Goal: Information Seeking & Learning: Learn about a topic

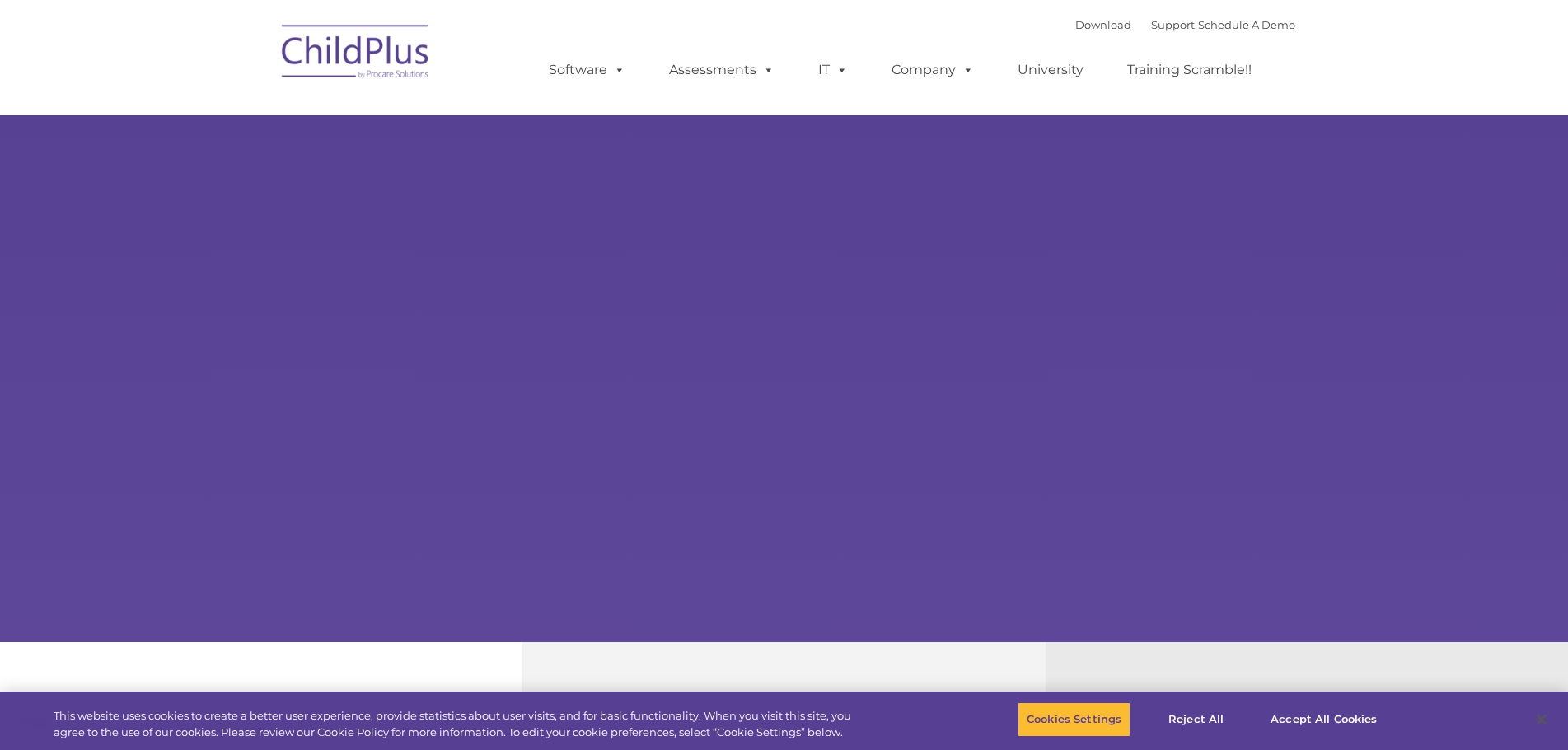
select select "MEDIUM"
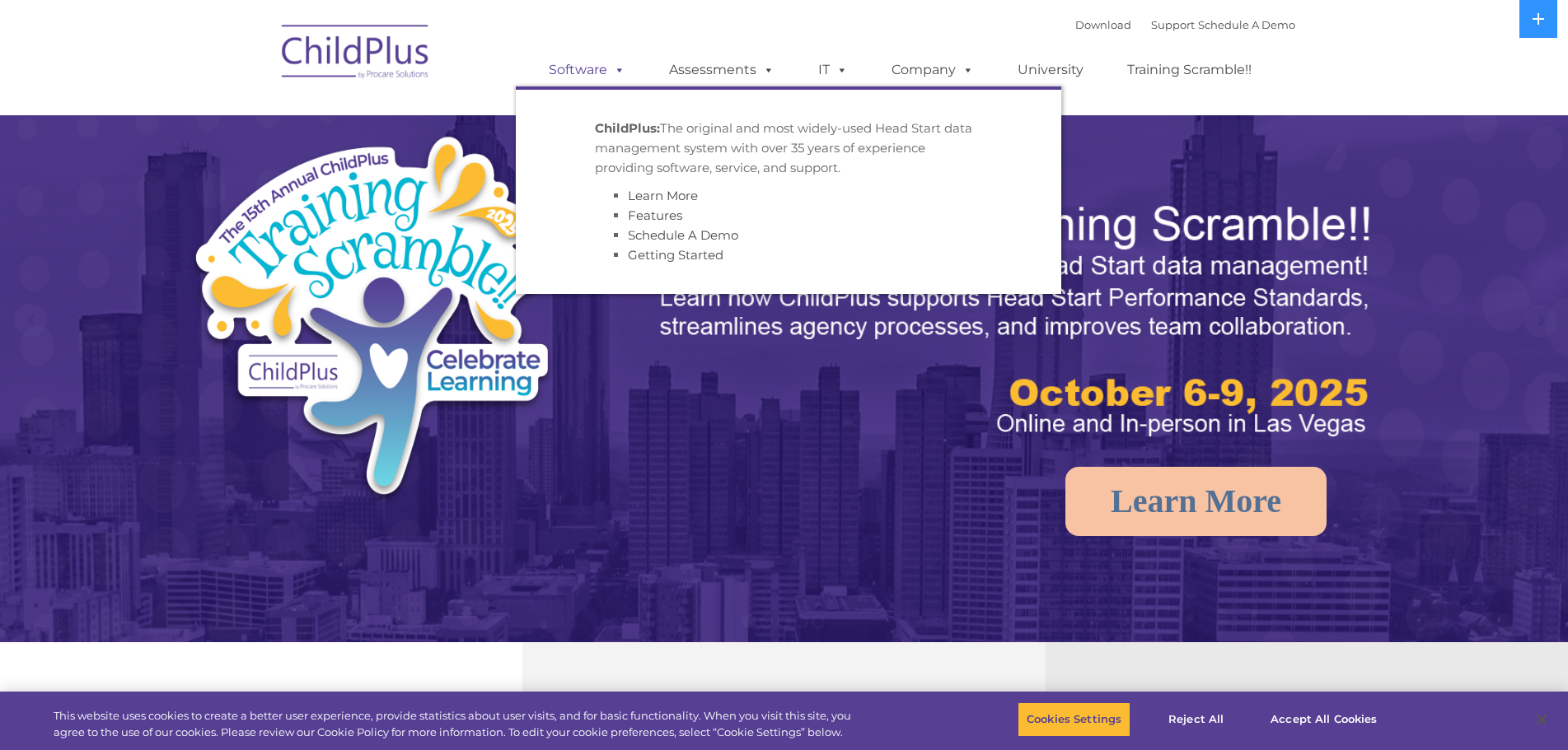
click at [613, 67] on span at bounding box center [616, 69] width 19 height 16
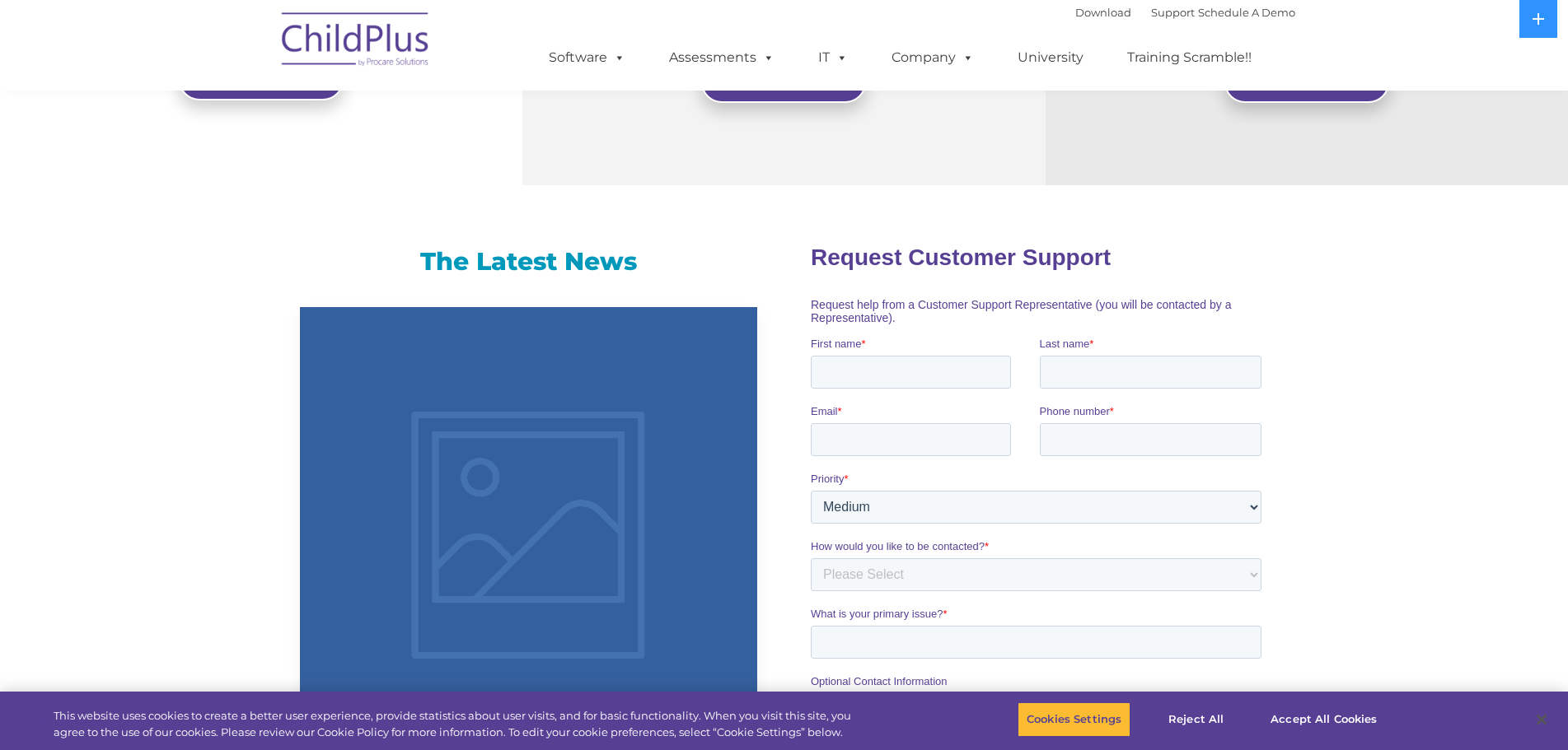
scroll to position [852, 0]
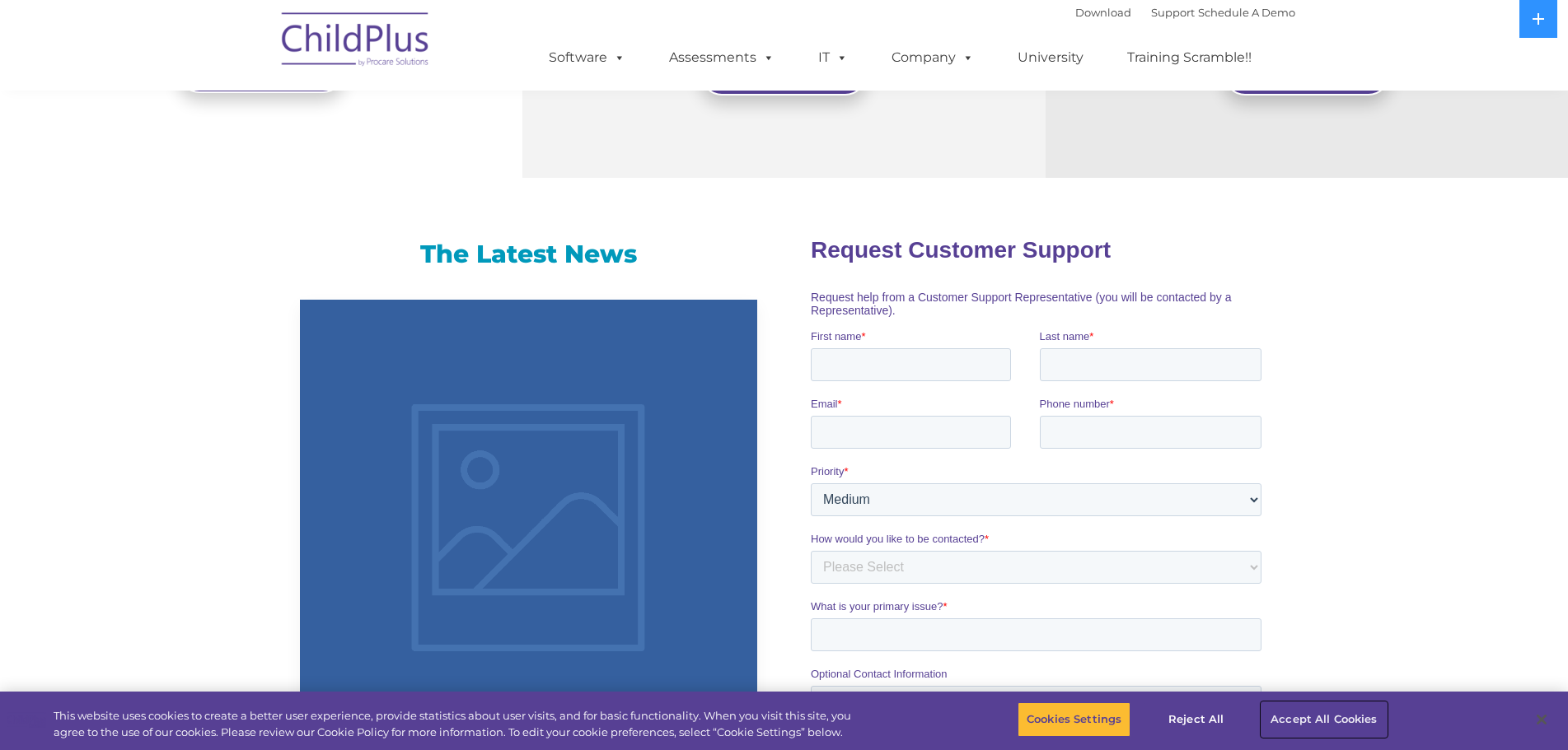
click at [1336, 711] on button "Accept All Cookies" at bounding box center [1323, 719] width 124 height 34
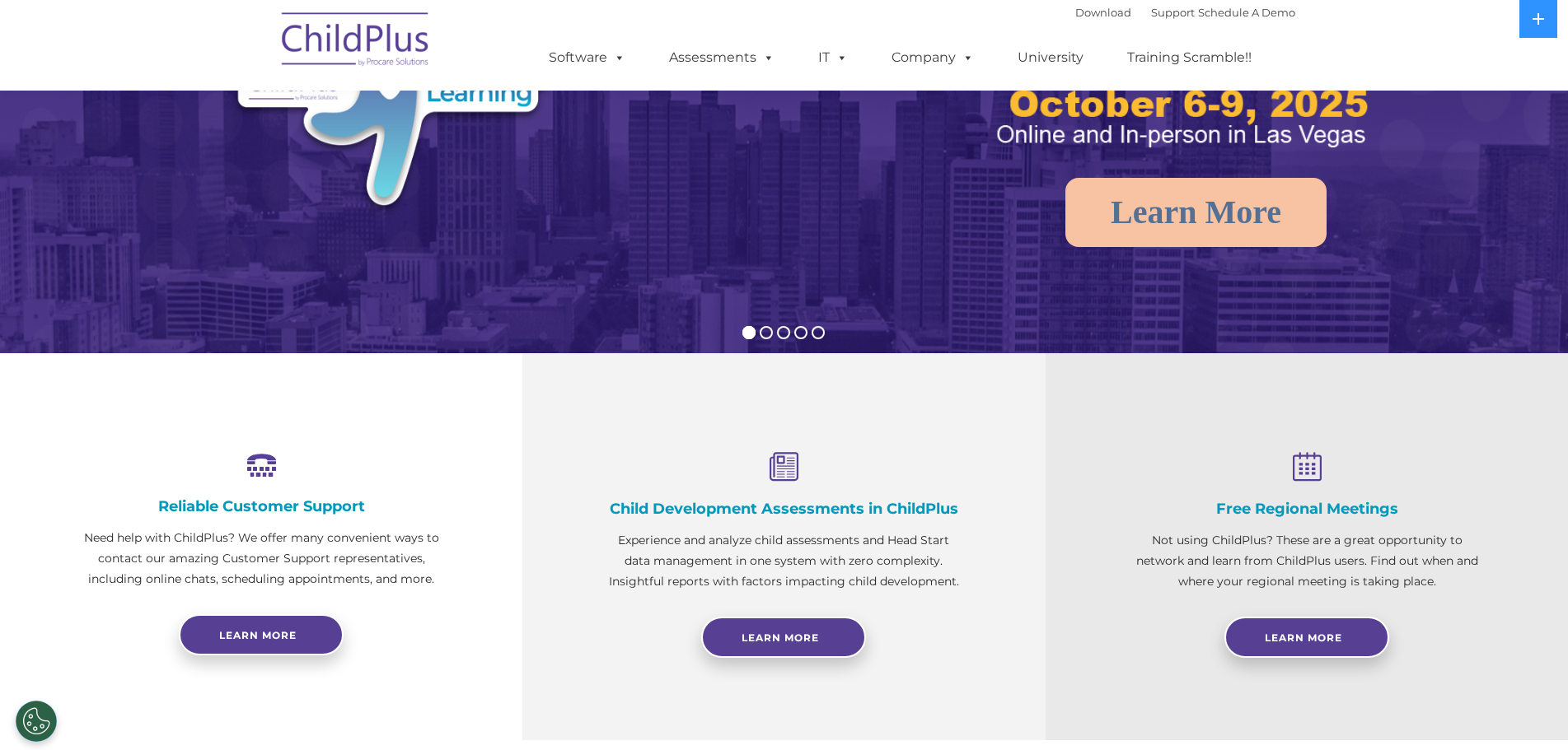
scroll to position [0, 0]
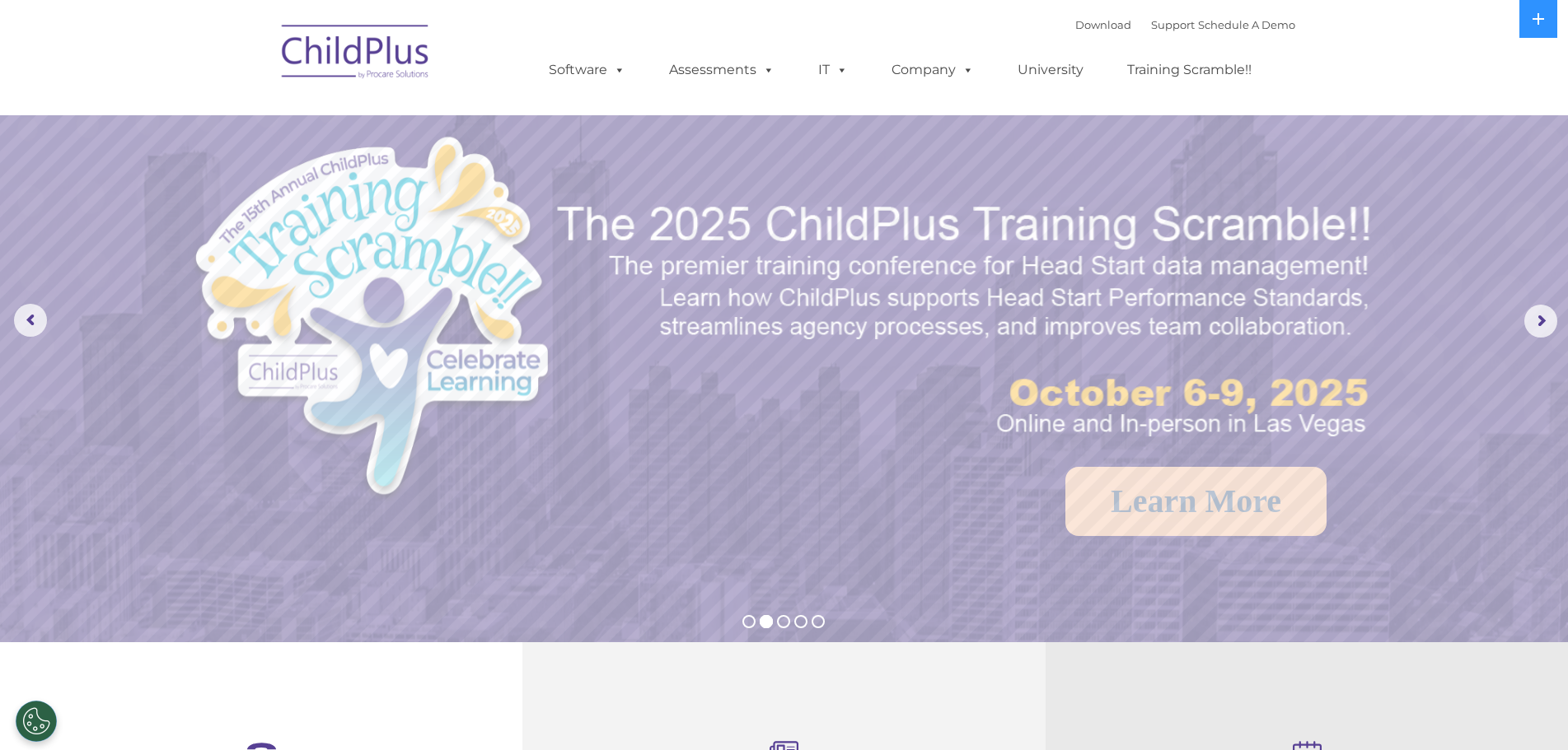
click at [379, 71] on img at bounding box center [356, 54] width 165 height 82
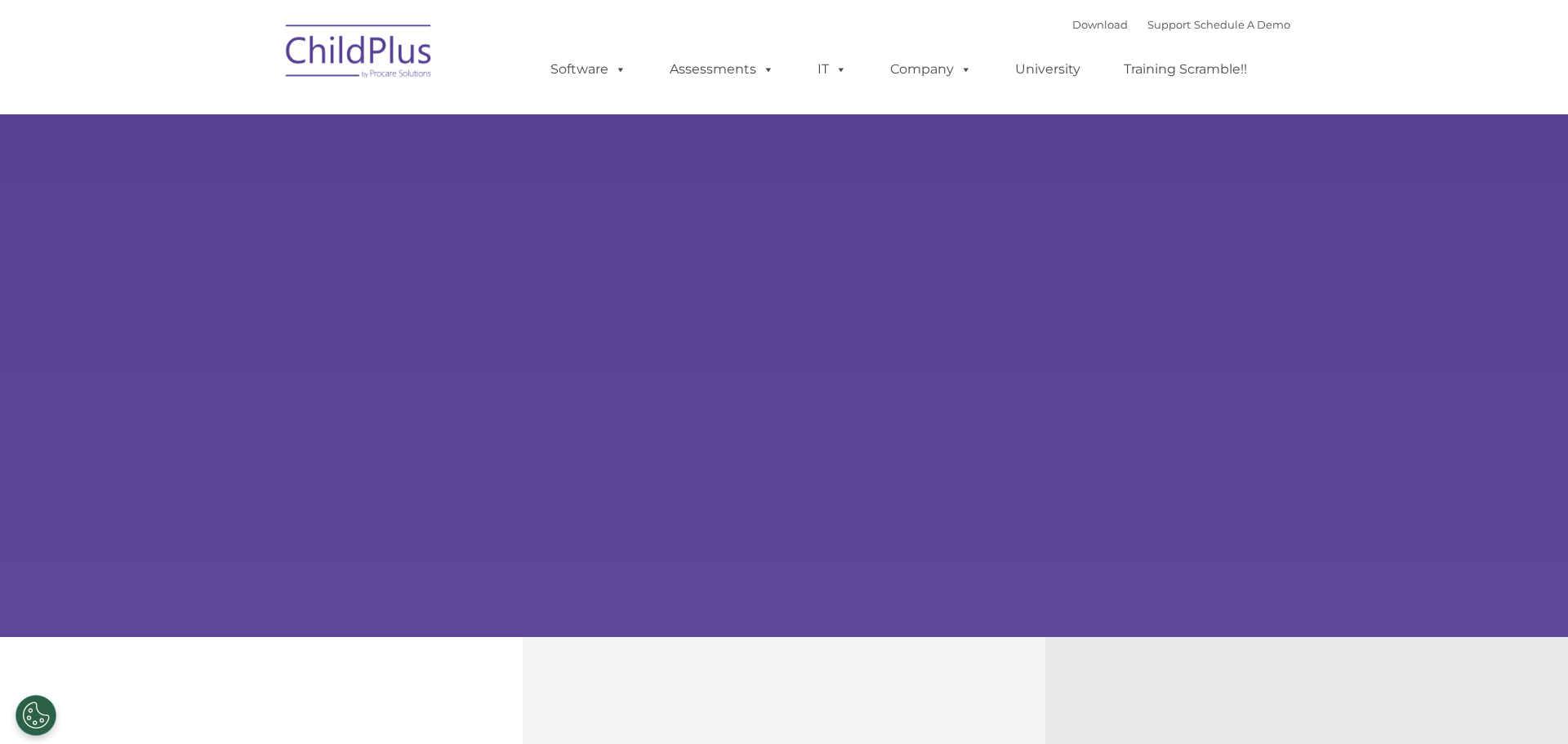
type input ""
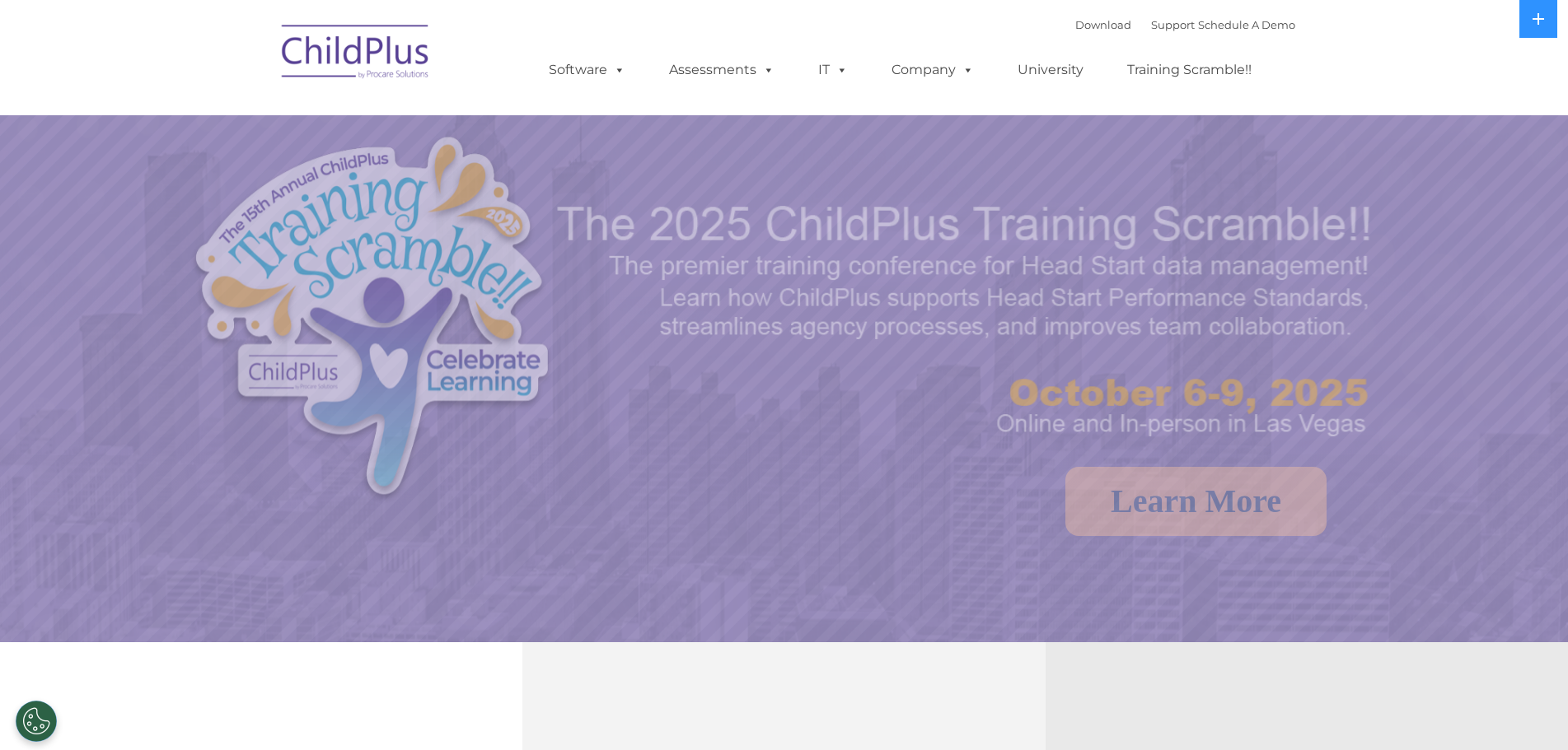
select select "MEDIUM"
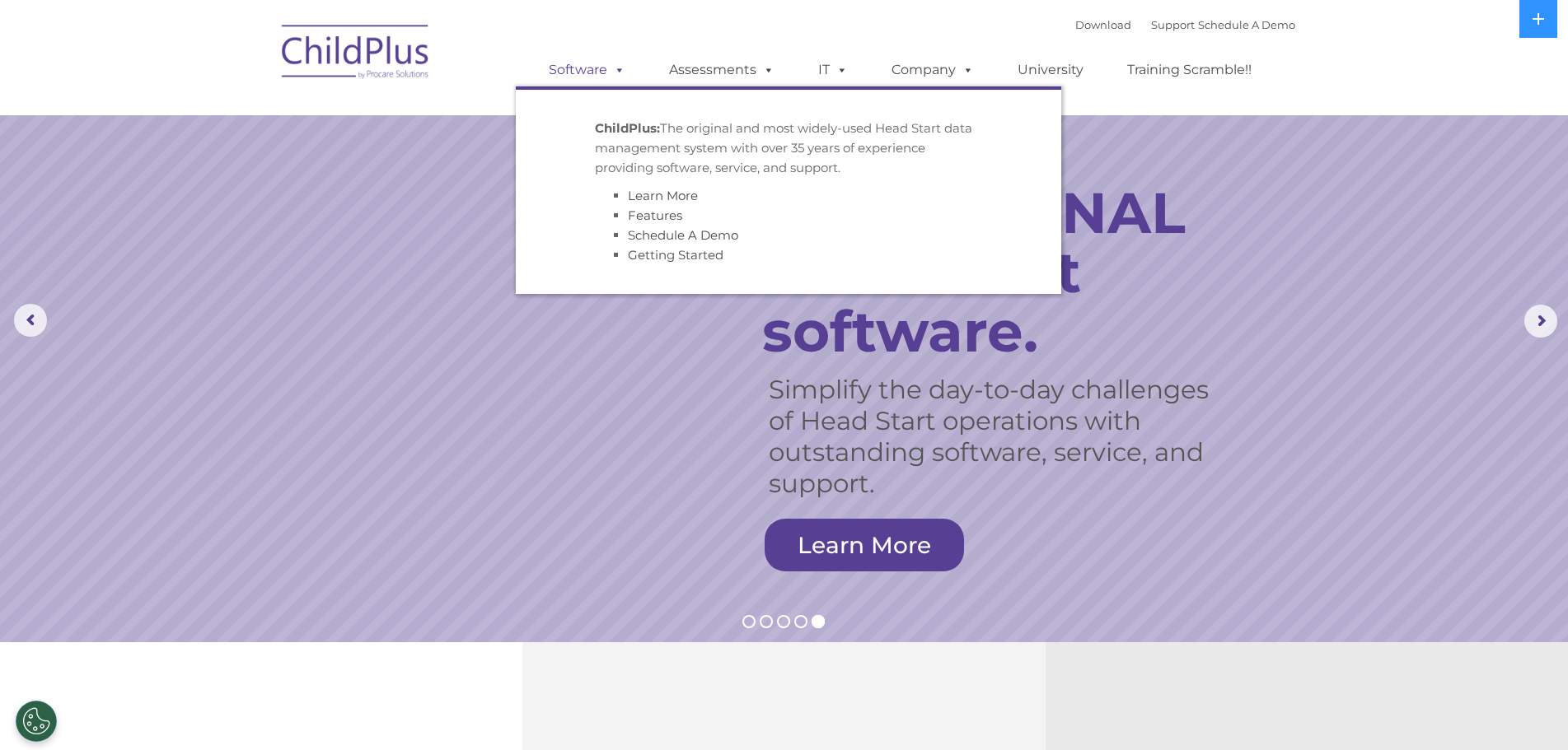
click at [608, 78] on link "Software" at bounding box center [586, 70] width 109 height 33
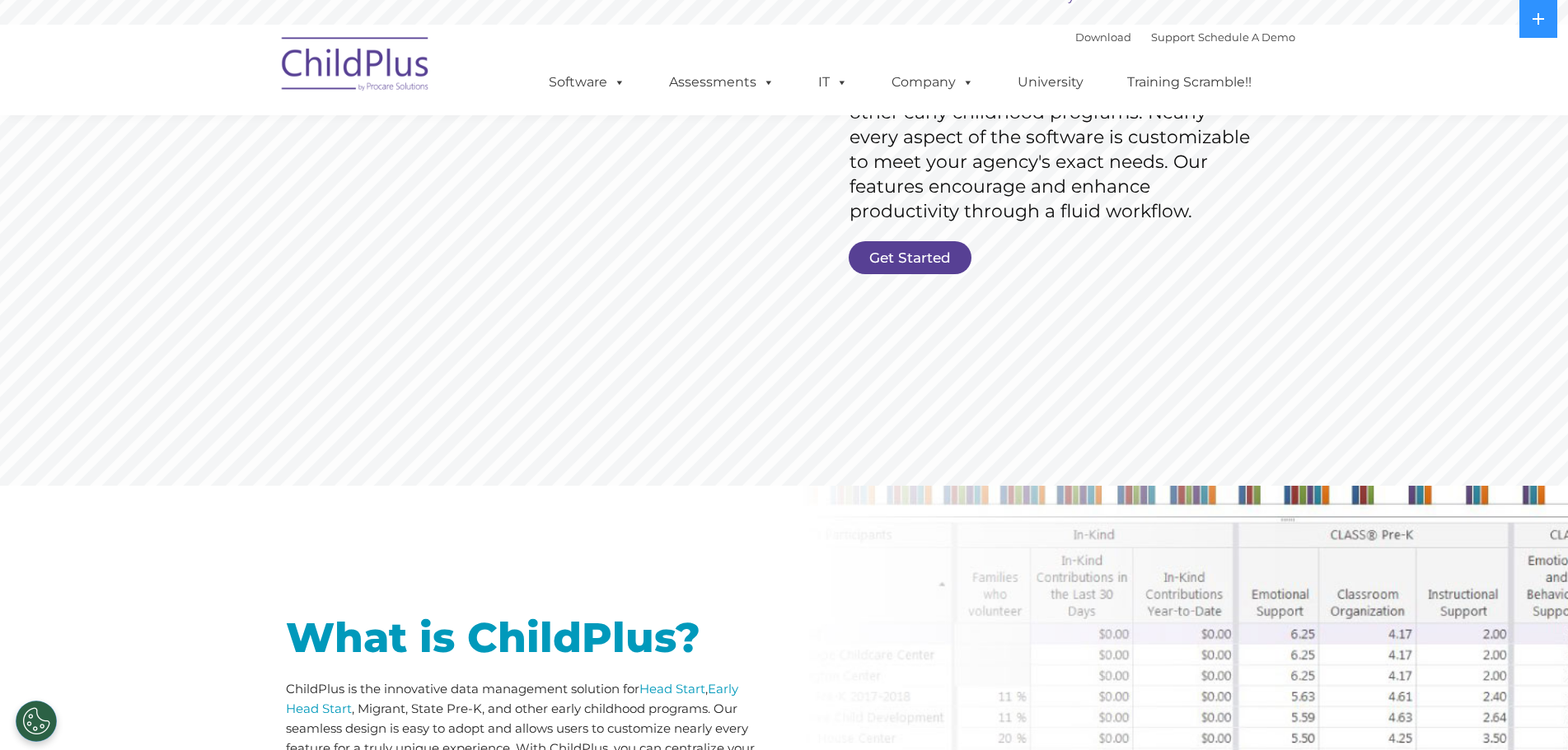
scroll to position [346, 0]
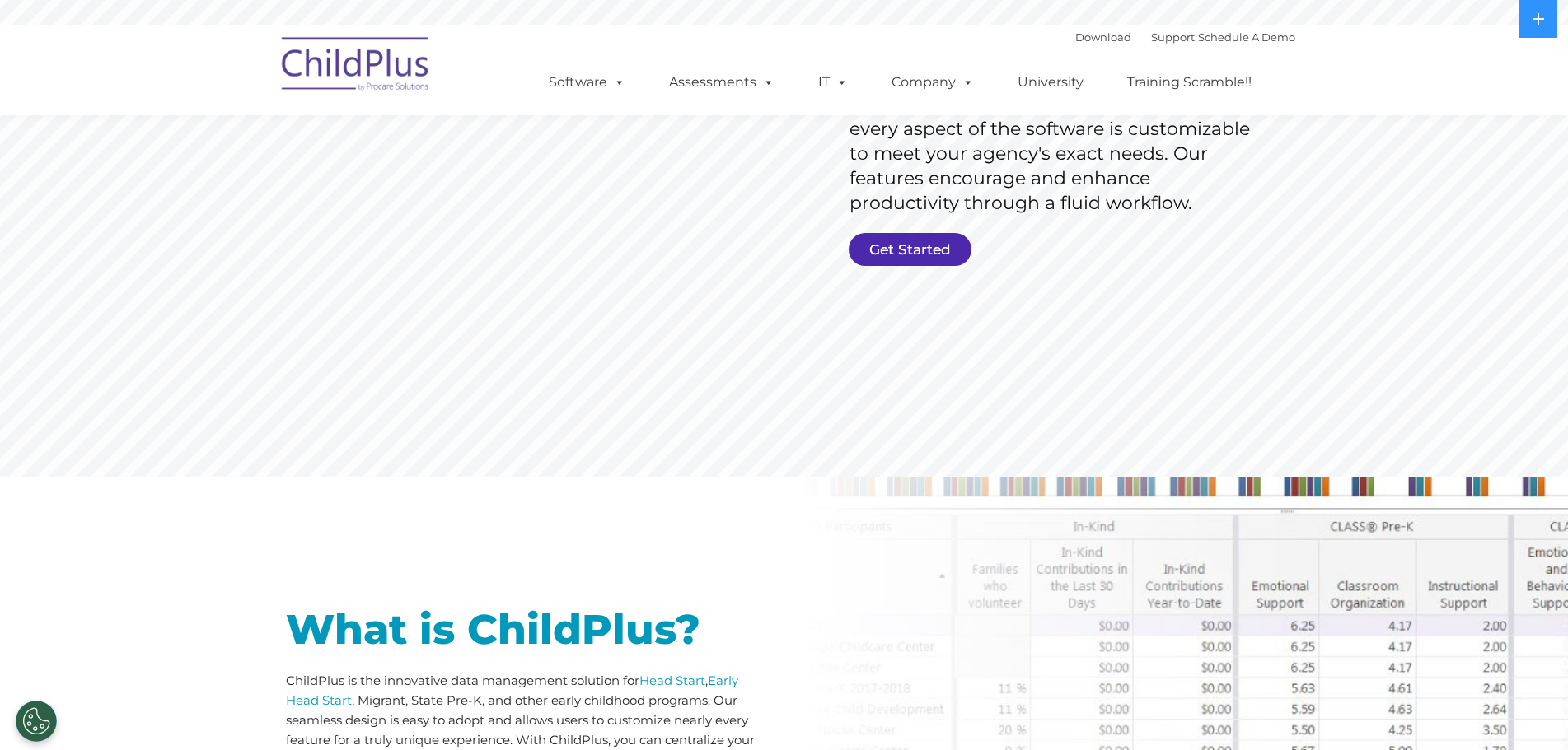
click at [954, 260] on link "Get Started" at bounding box center [909, 250] width 123 height 33
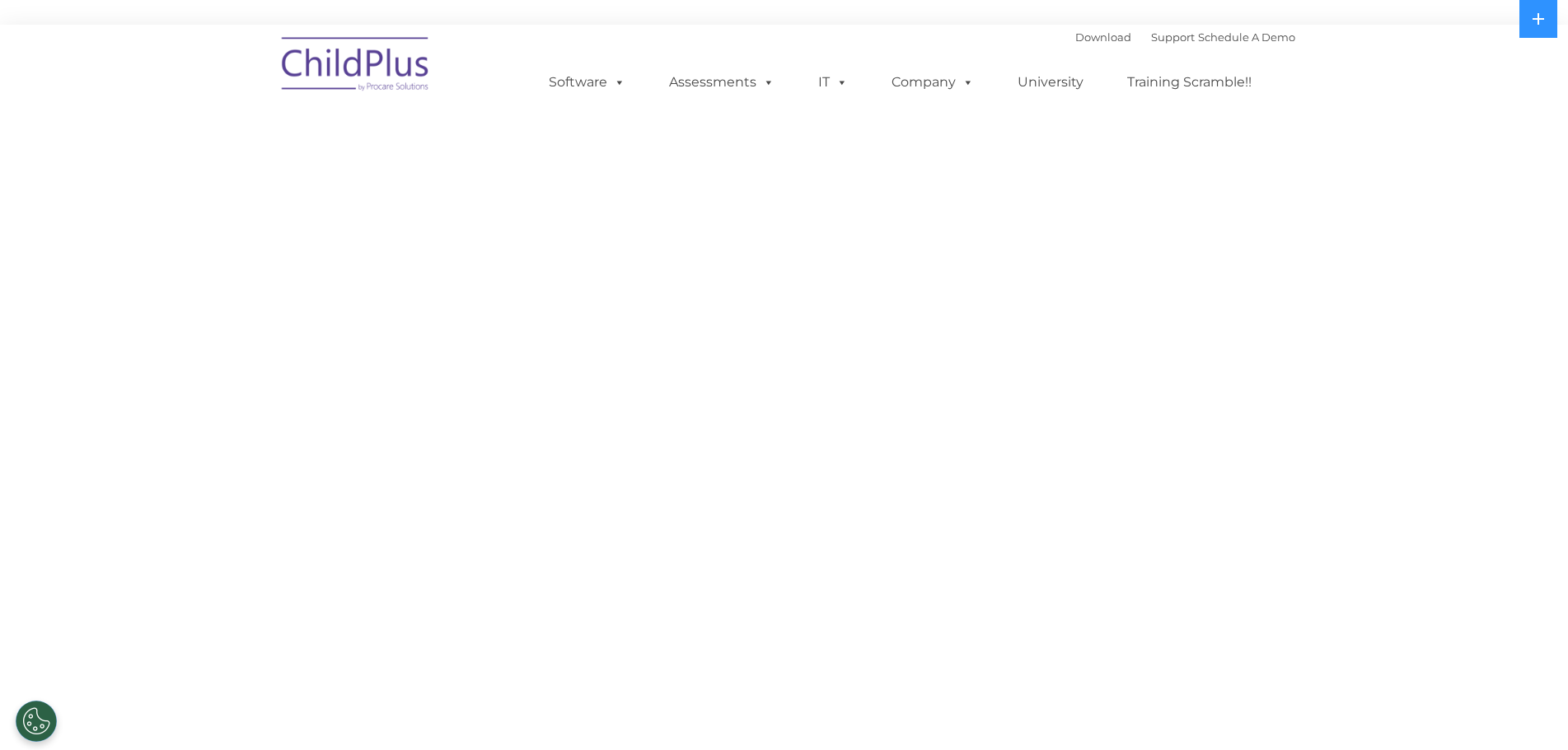
select select "MEDIUM"
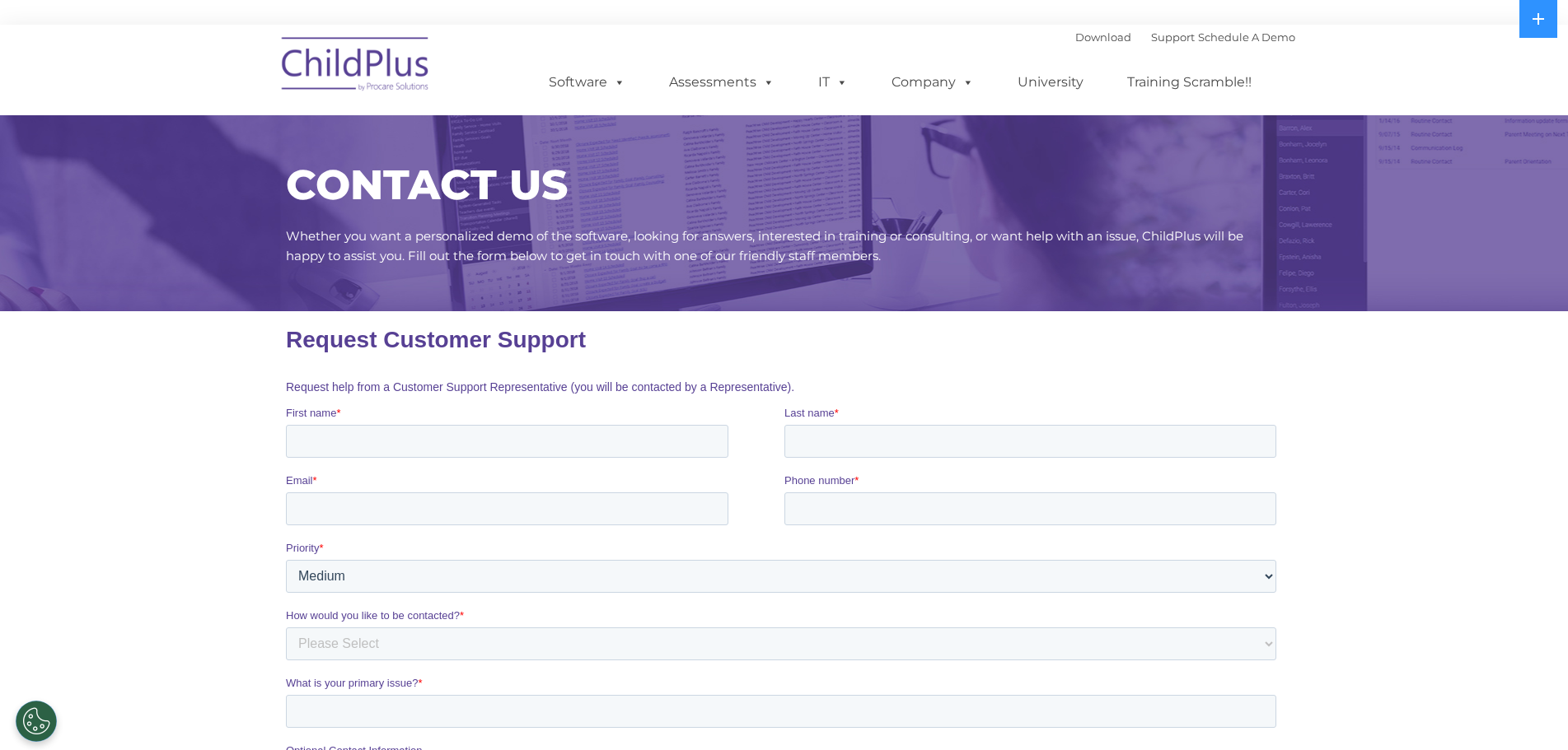
click at [344, 80] on img at bounding box center [356, 67] width 165 height 82
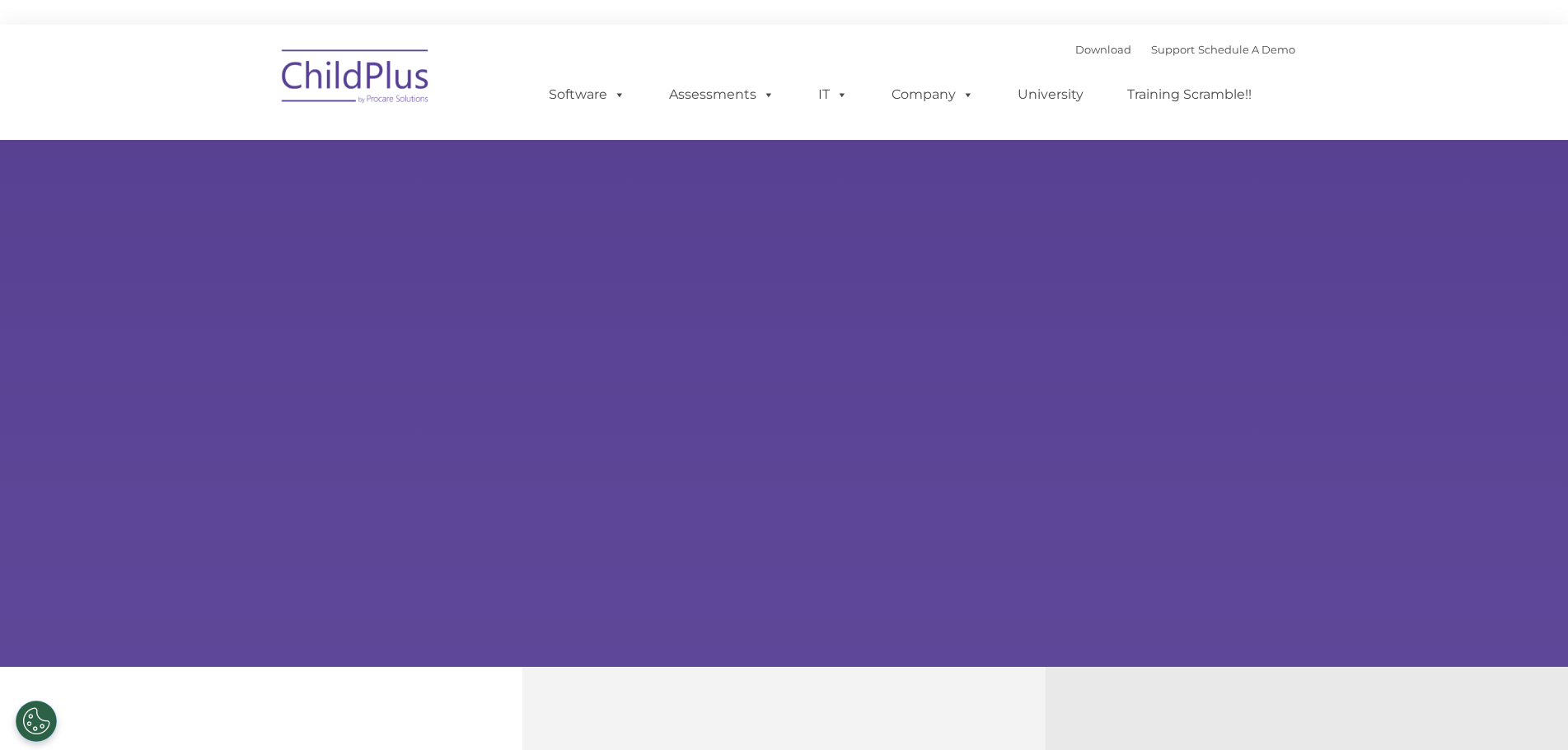
select select "MEDIUM"
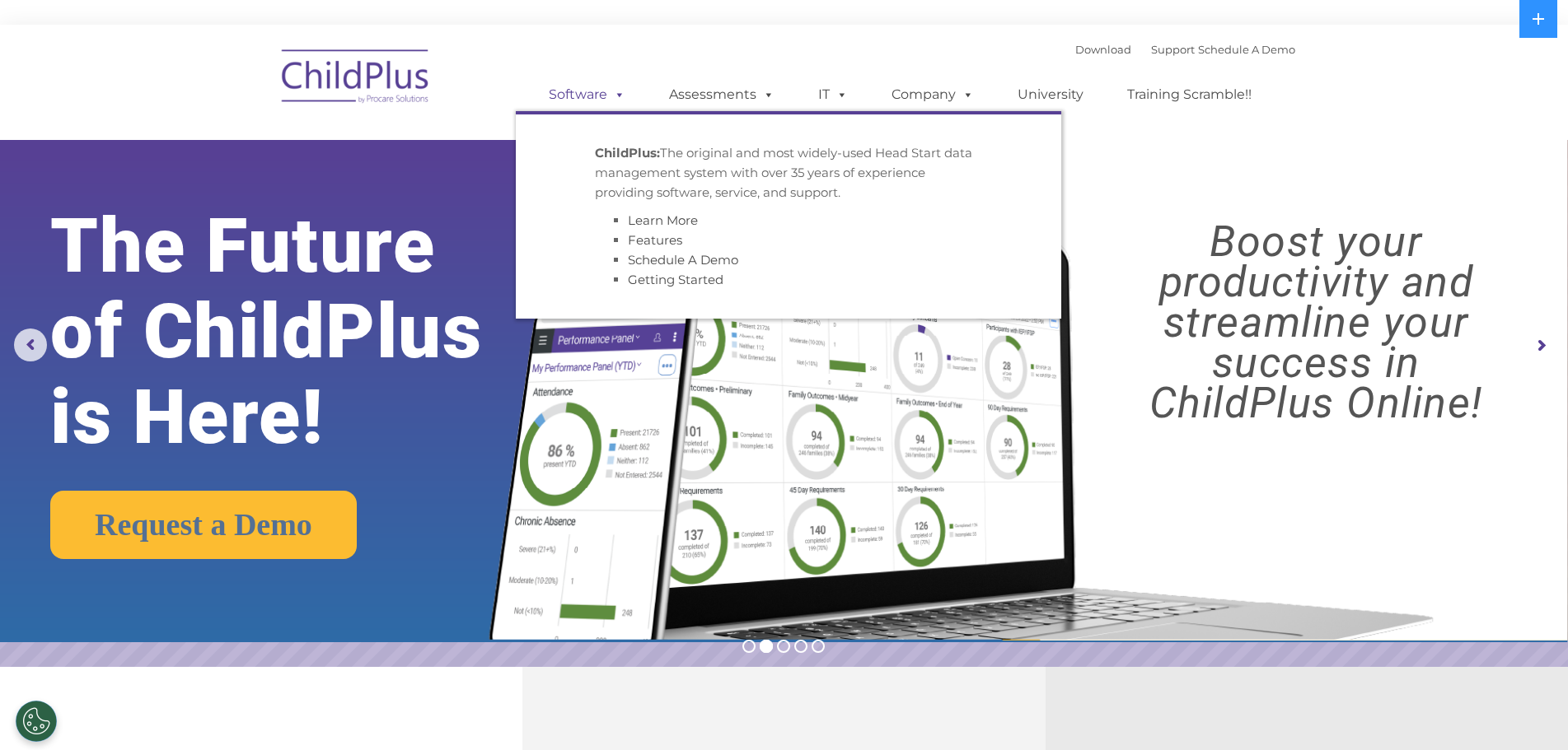
click at [605, 101] on link "Software" at bounding box center [586, 95] width 109 height 33
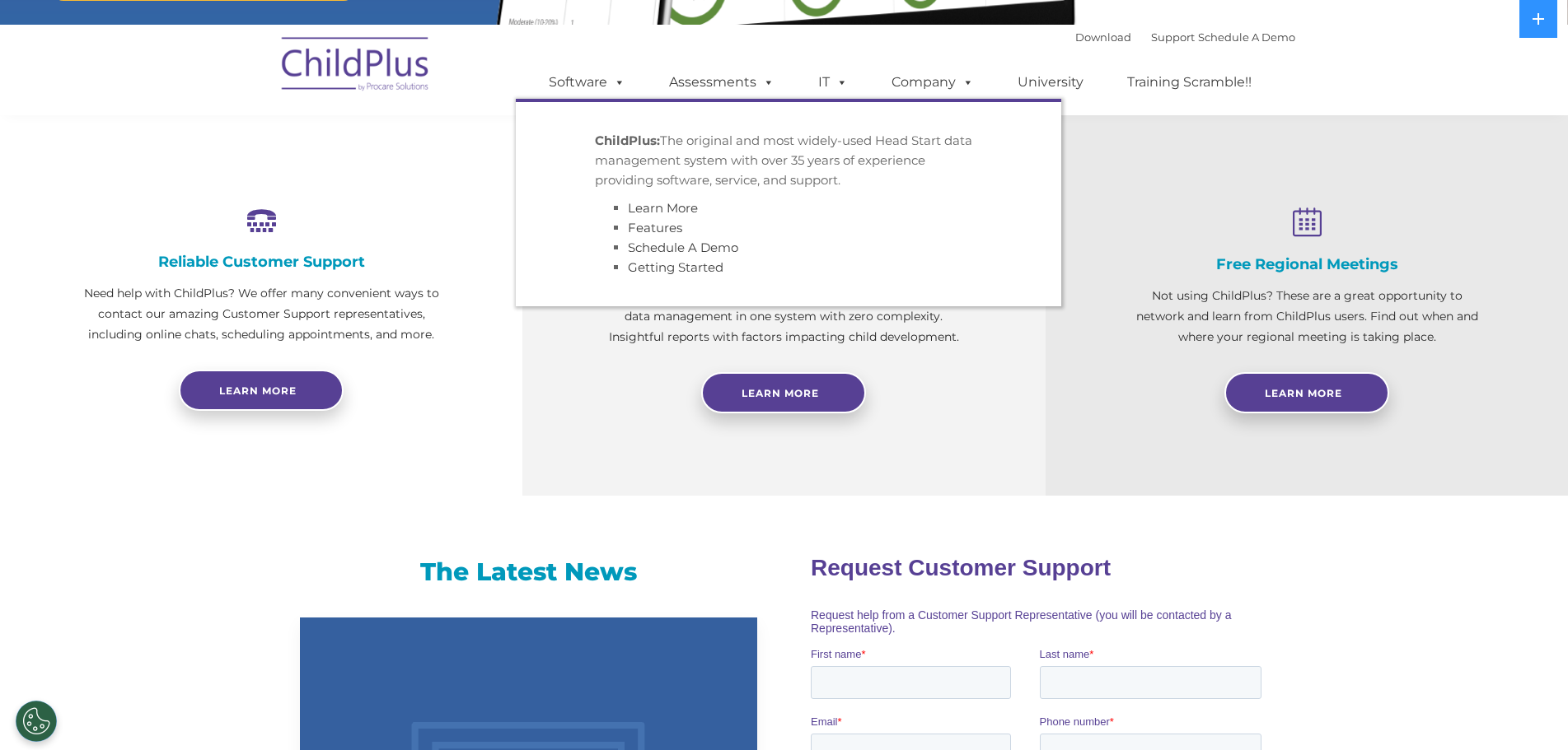
scroll to position [1008, 0]
